Goal: Task Accomplishment & Management: Complete application form

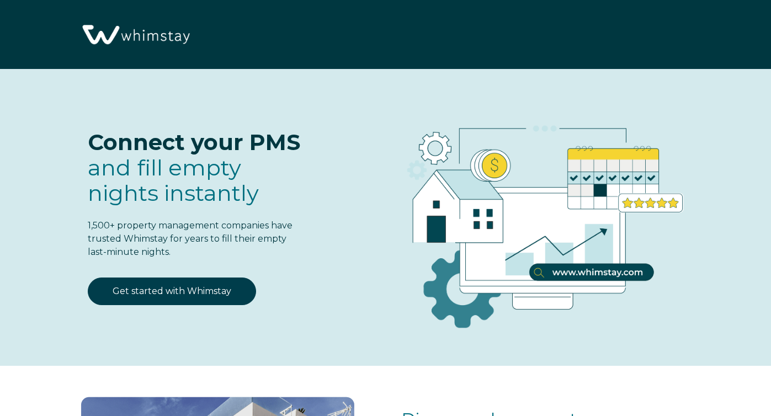
select select "ES"
select select "Standard"
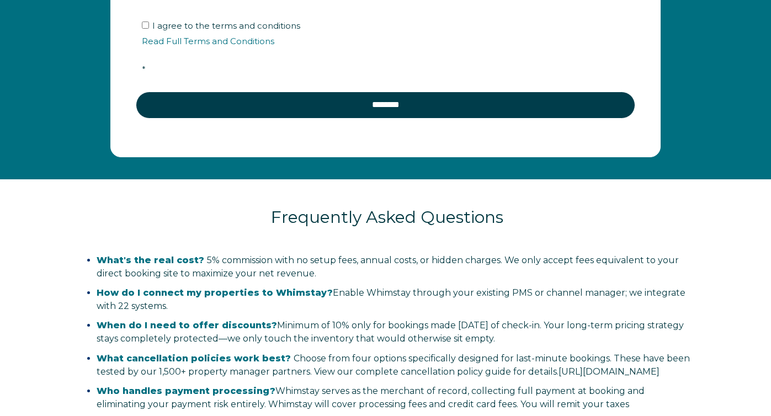
scroll to position [2043, 0]
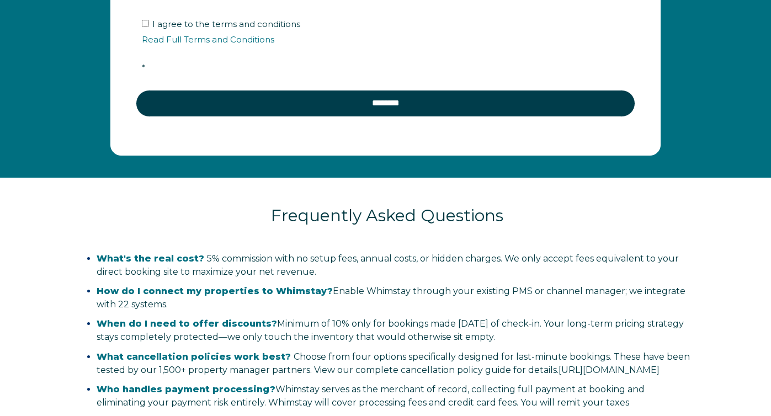
click at [297, 286] on strong "How do I connect my properties to Whimstay?" at bounding box center [215, 291] width 236 height 10
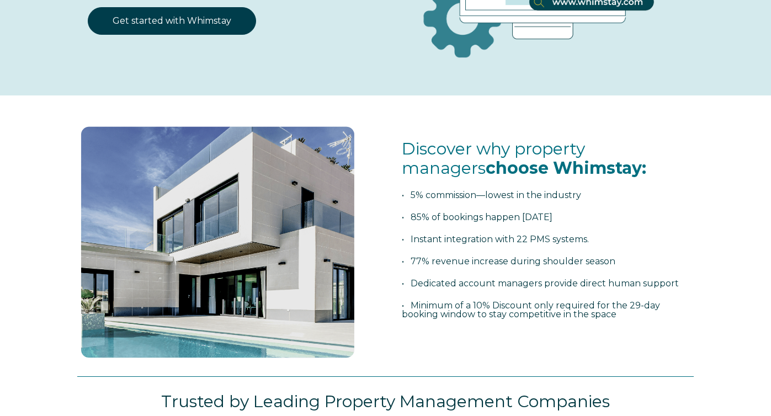
scroll to position [0, 0]
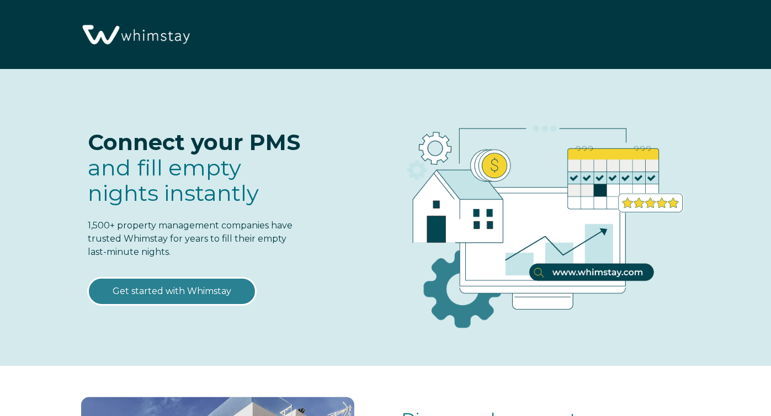
click at [219, 293] on link "Get started with Whimstay" at bounding box center [172, 292] width 168 height 28
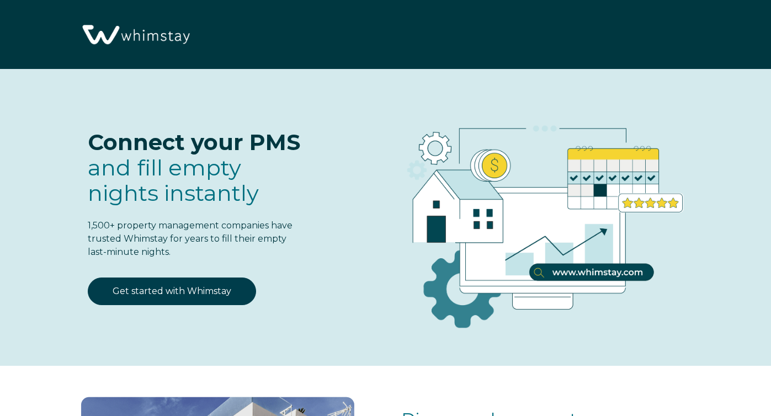
scroll to position [1318, 0]
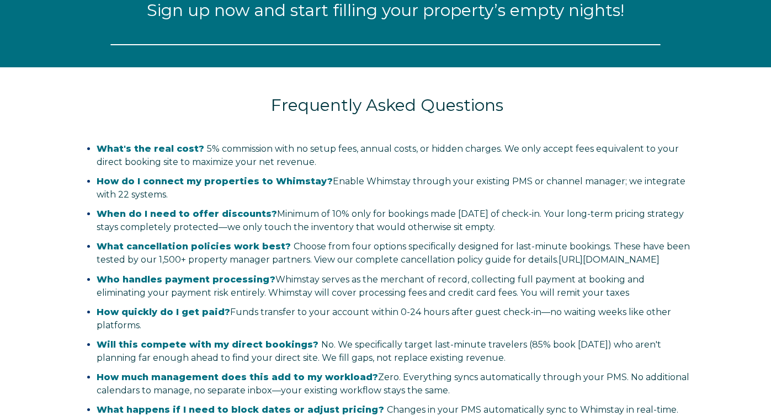
select select "ES"
select select "Standard"
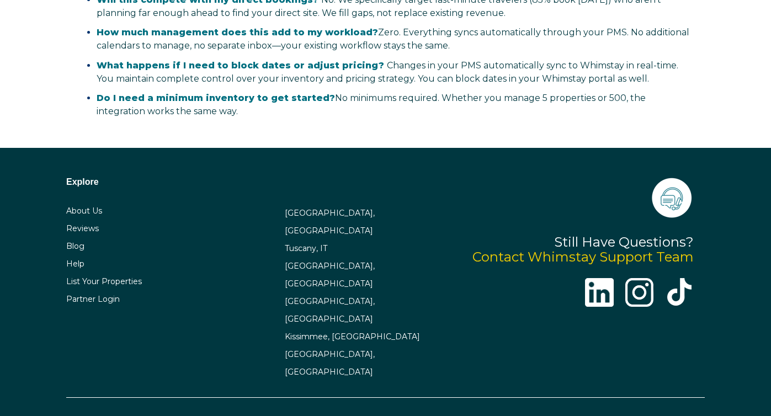
scroll to position [2618, 0]
